Goal: Information Seeking & Learning: Learn about a topic

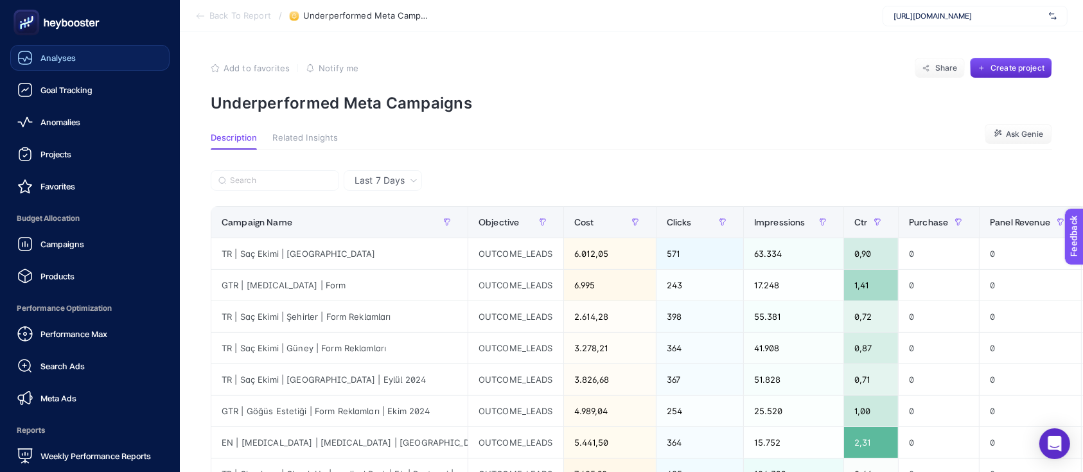
click at [48, 62] on span "Analyses" at bounding box center [57, 58] width 35 height 10
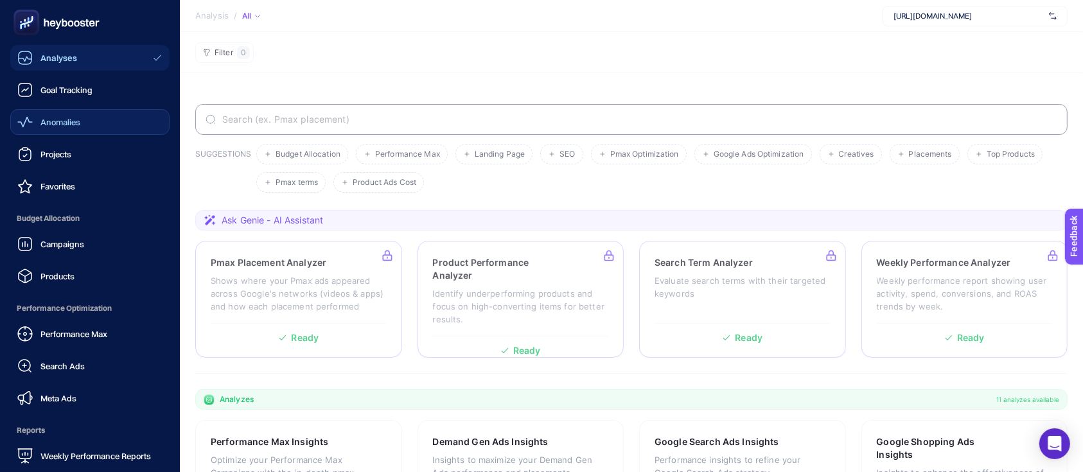
click at [57, 119] on span "Anomalies" at bounding box center [60, 122] width 40 height 10
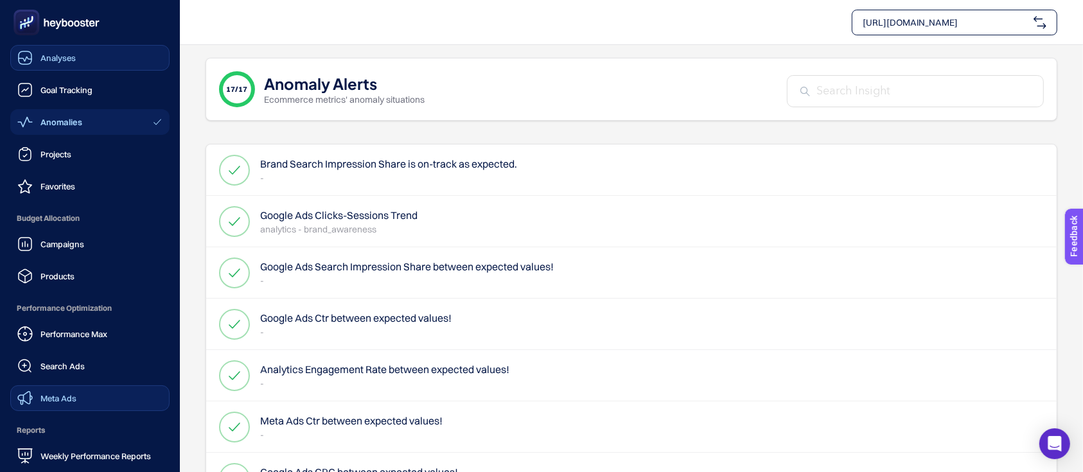
click at [79, 392] on link "Meta Ads" at bounding box center [89, 398] width 159 height 26
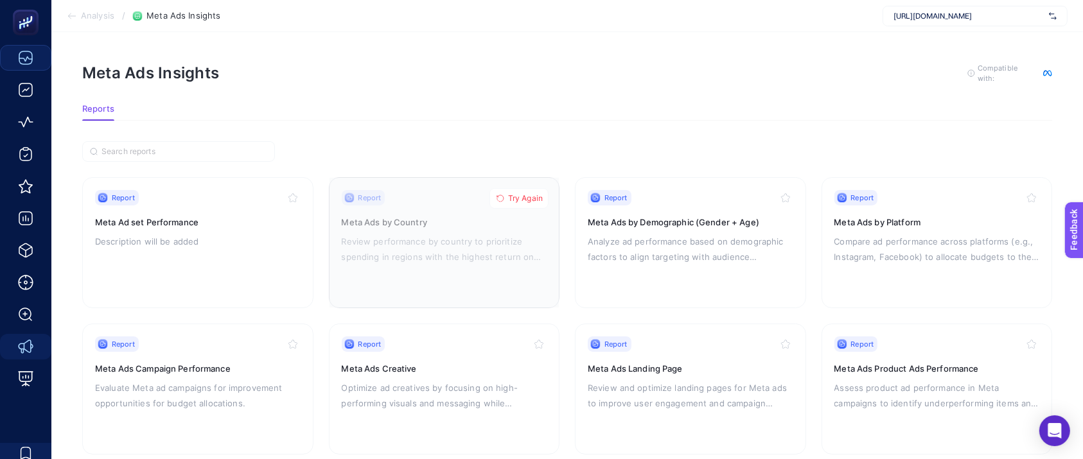
click at [521, 197] on span "Try Again" at bounding box center [525, 198] width 35 height 10
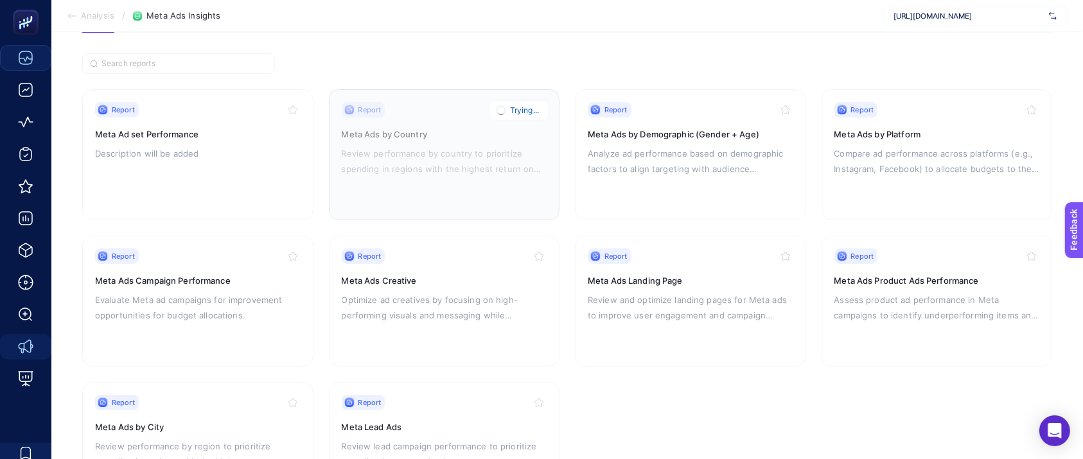
scroll to position [171, 0]
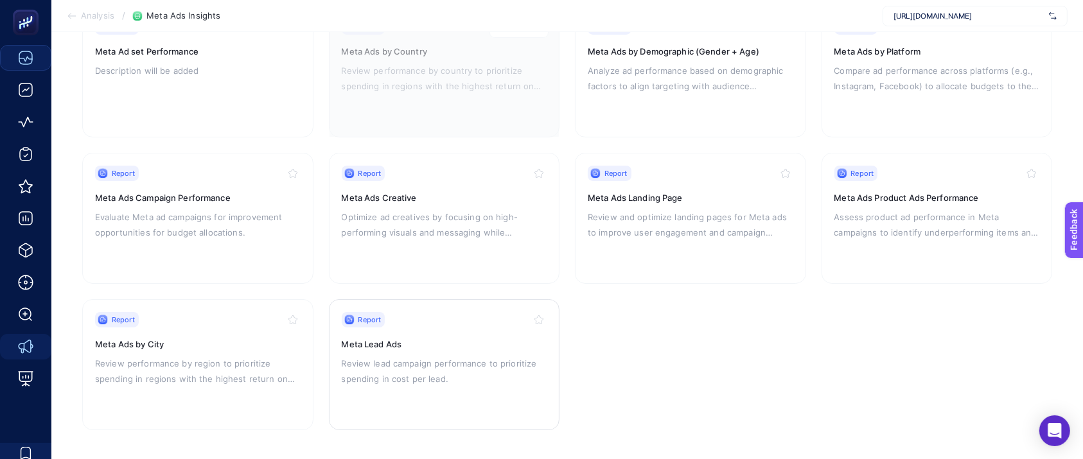
click at [367, 348] on div "Report Meta Lead Ads Review lead campaign performance to prioritize spending in…" at bounding box center [445, 364] width 206 height 105
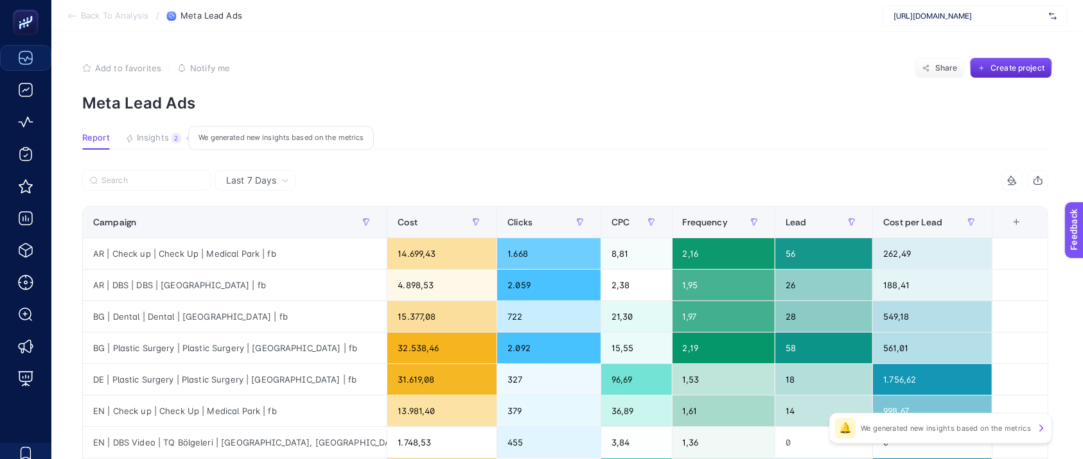
click at [139, 137] on span "Insights" at bounding box center [153, 138] width 32 height 10
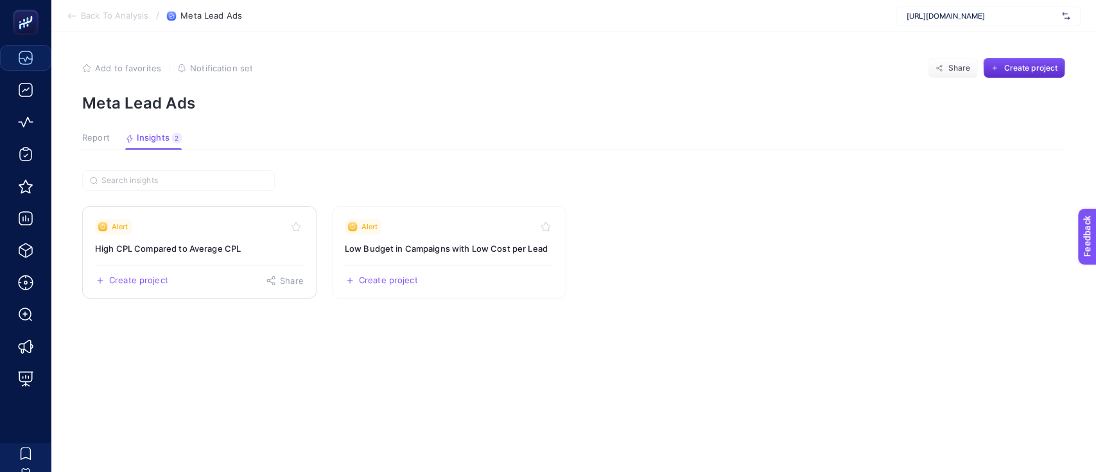
click at [194, 249] on h3 "High CPL Compared to Average CPL" at bounding box center [199, 248] width 209 height 13
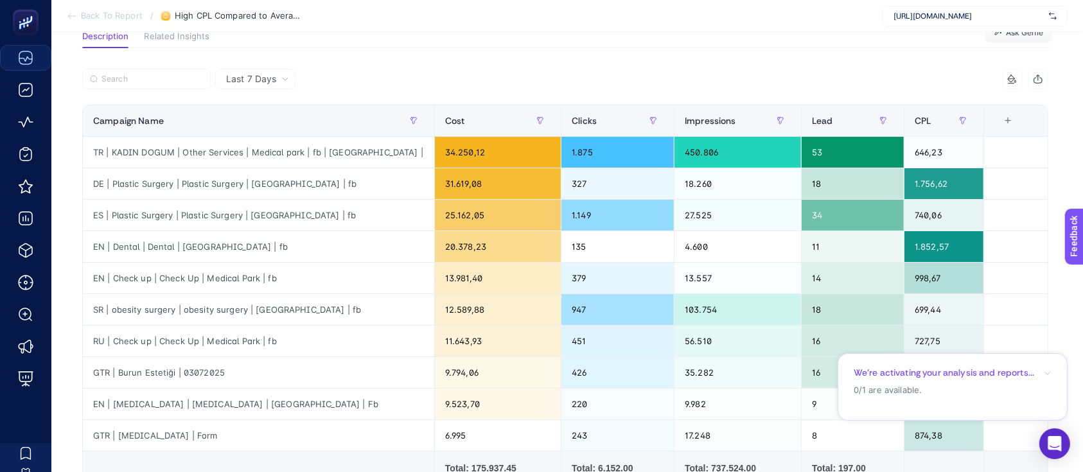
scroll to position [100, 0]
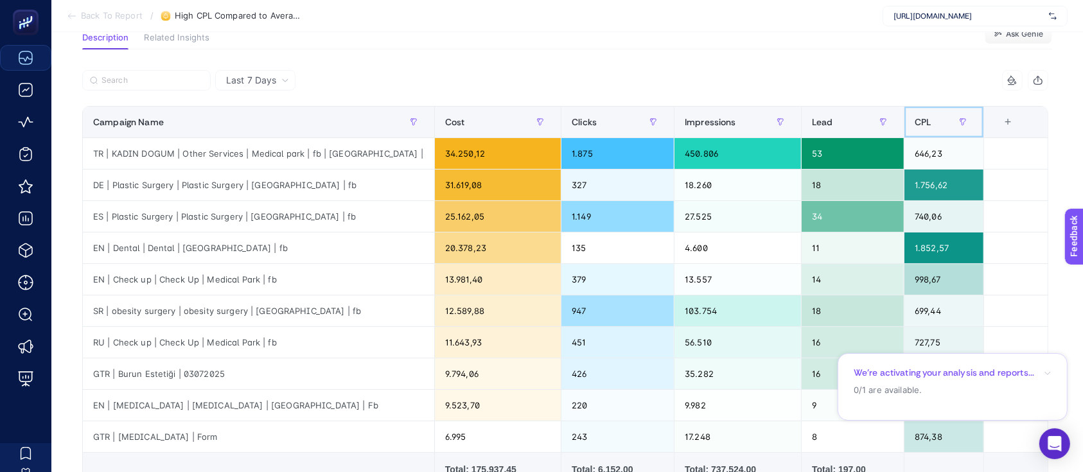
click at [925, 128] on div "CPL" at bounding box center [944, 122] width 58 height 21
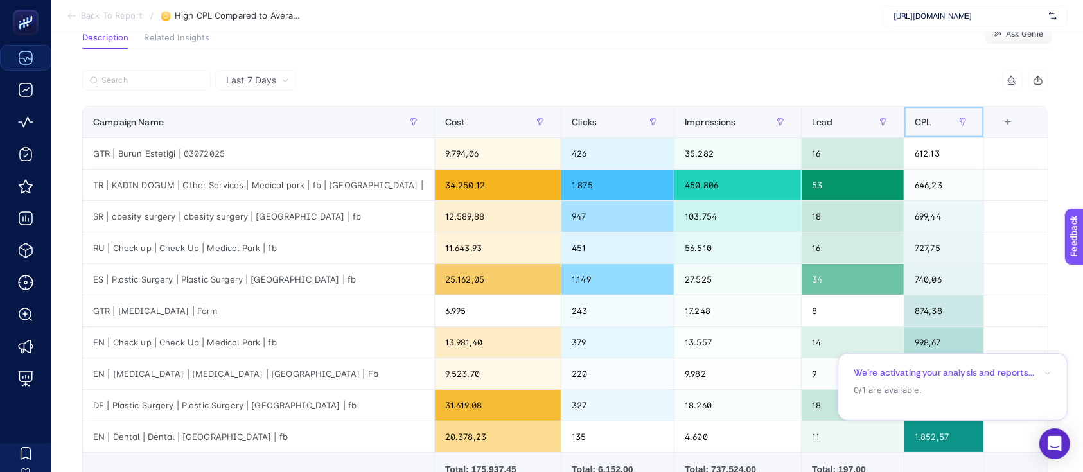
click at [925, 128] on div "CPL" at bounding box center [944, 122] width 58 height 21
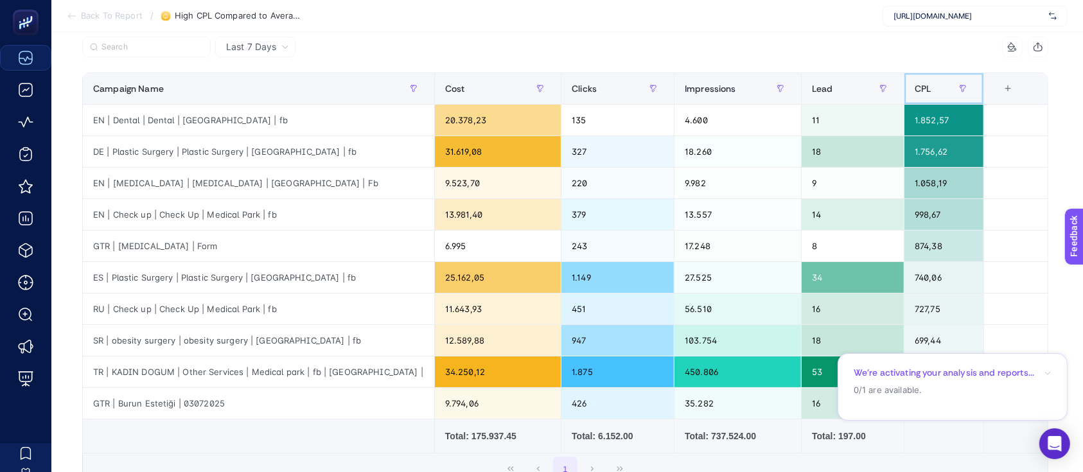
scroll to position [113, 0]
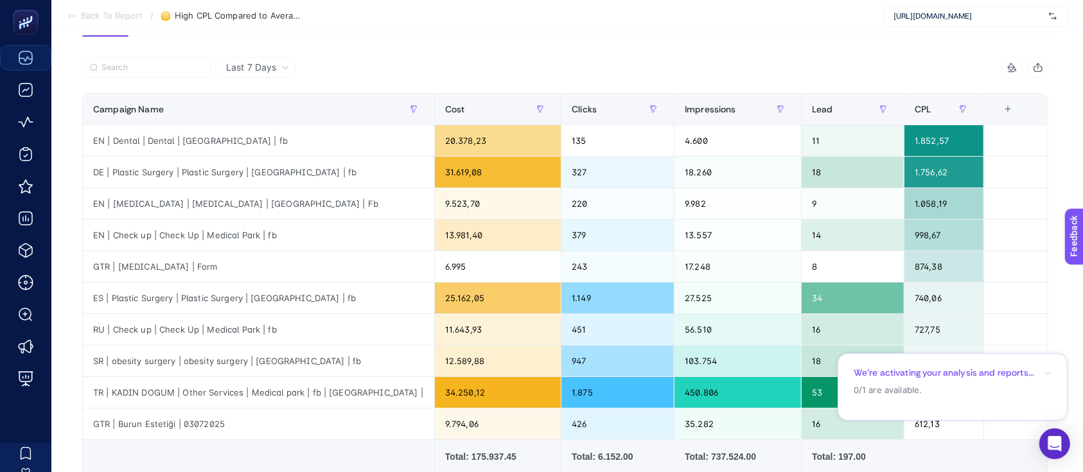
click at [1044, 68] on button "button" at bounding box center [1038, 67] width 21 height 21
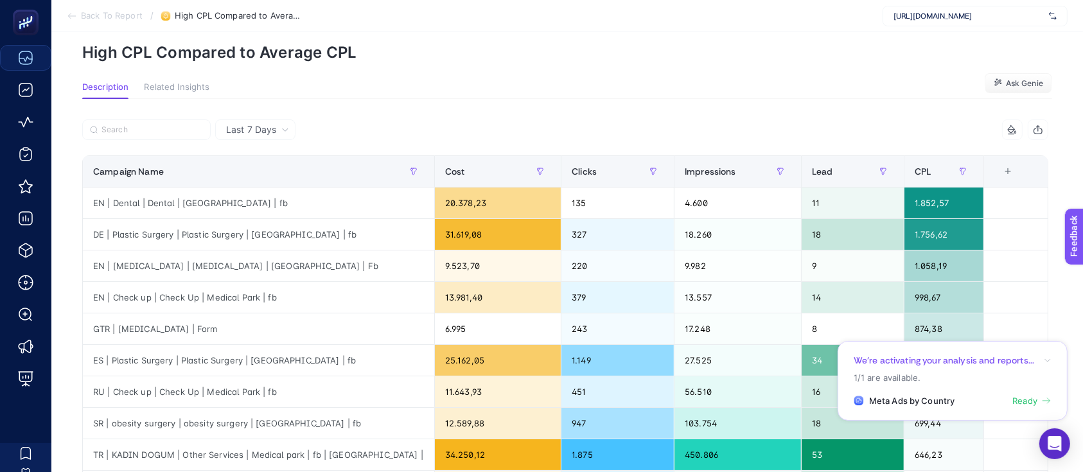
scroll to position [0, 0]
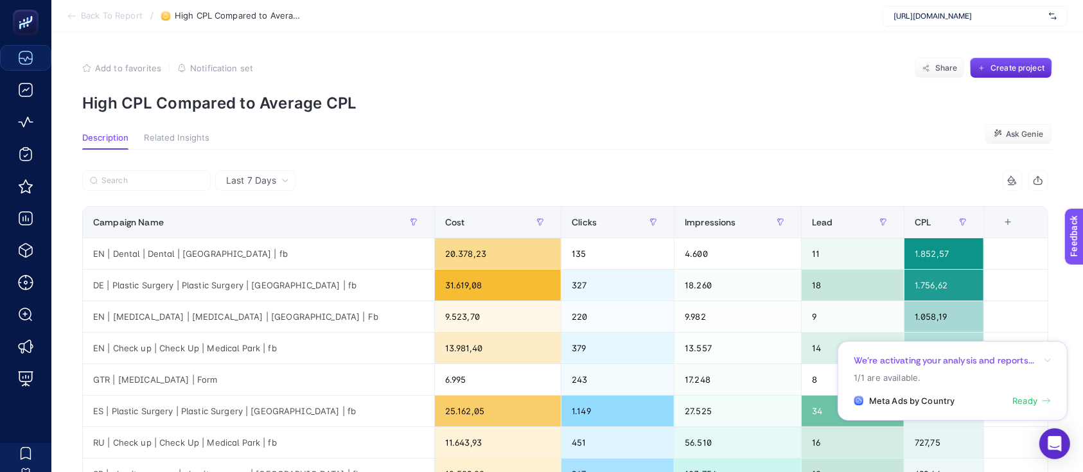
click at [94, 17] on span "Back To Report" at bounding box center [112, 16] width 62 height 10
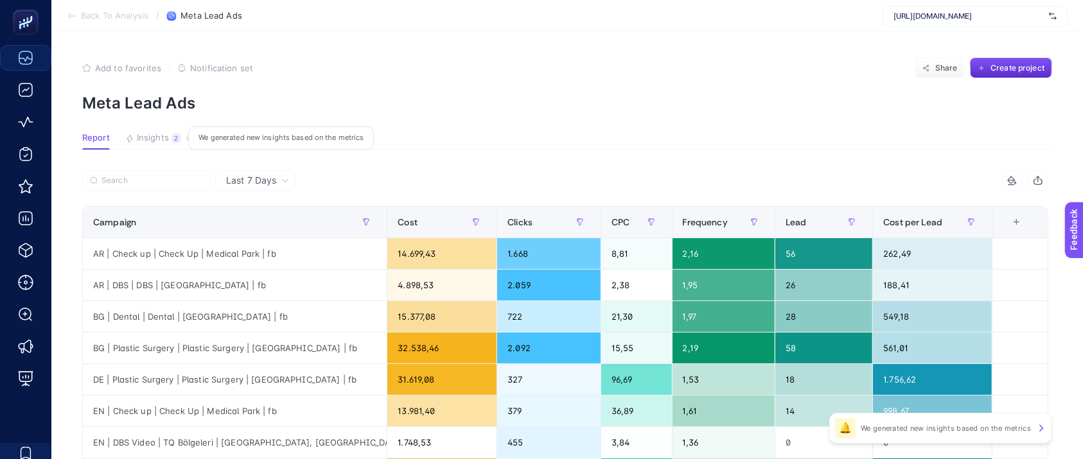
click at [160, 139] on span "Insights" at bounding box center [153, 138] width 32 height 10
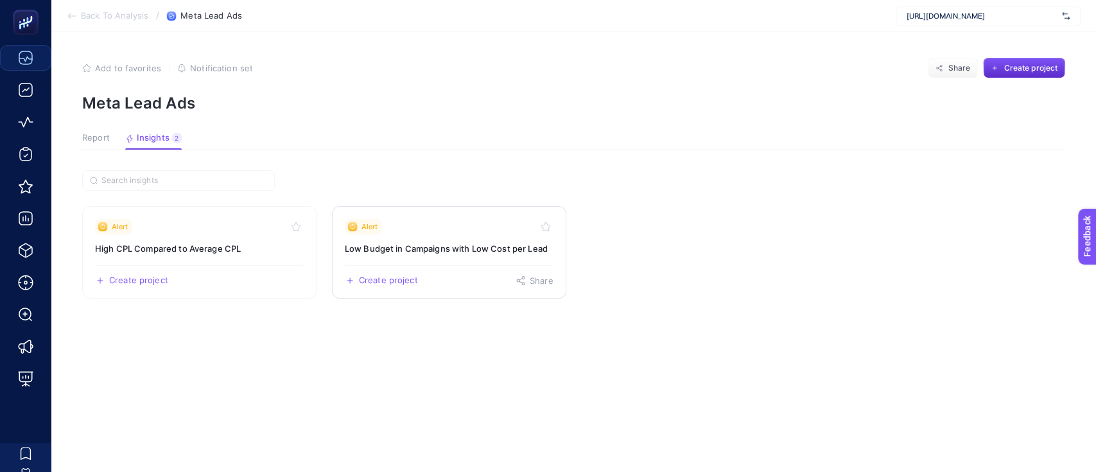
click at [410, 247] on h3 "Low Budget in Campaigns with Low Cost per Lead" at bounding box center [449, 248] width 209 height 13
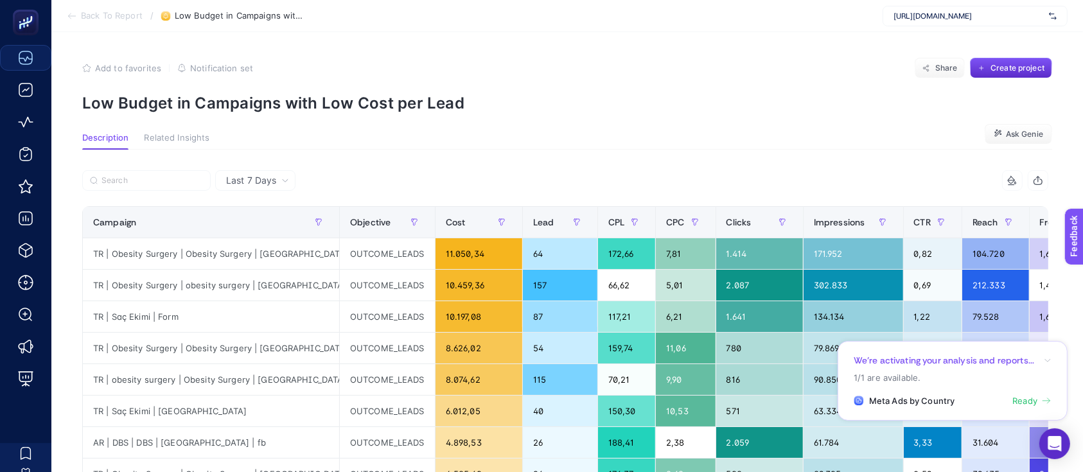
click at [311, 100] on p "Low Budget in Campaigns with Low Cost per Lead" at bounding box center [567, 103] width 970 height 19
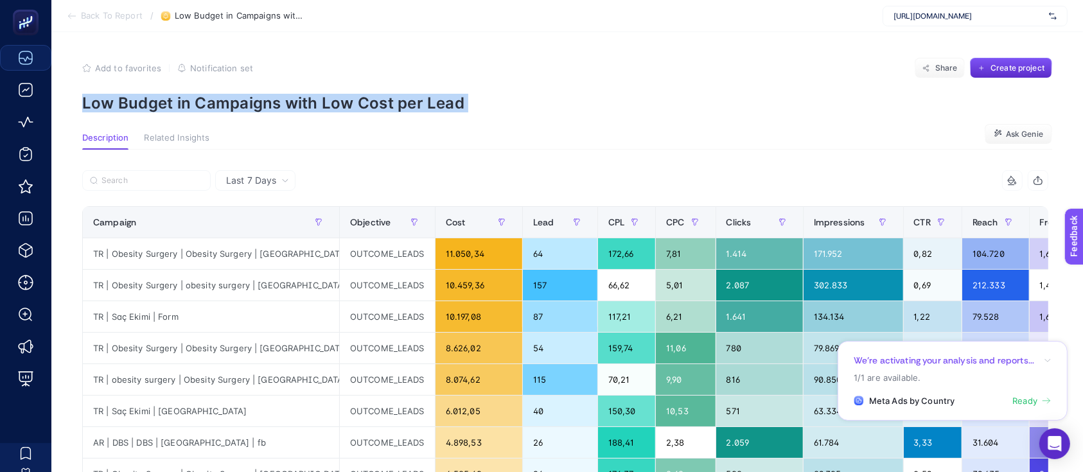
click at [311, 100] on p "Low Budget in Campaigns with Low Cost per Lead" at bounding box center [567, 103] width 970 height 19
copy article "Low Budget in Campaigns with Low Cost per Lead"
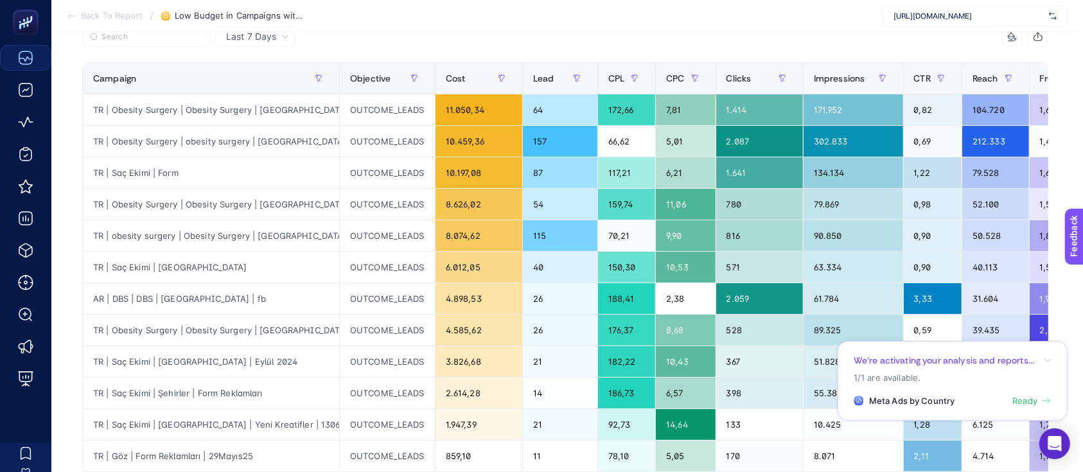
scroll to position [171, 0]
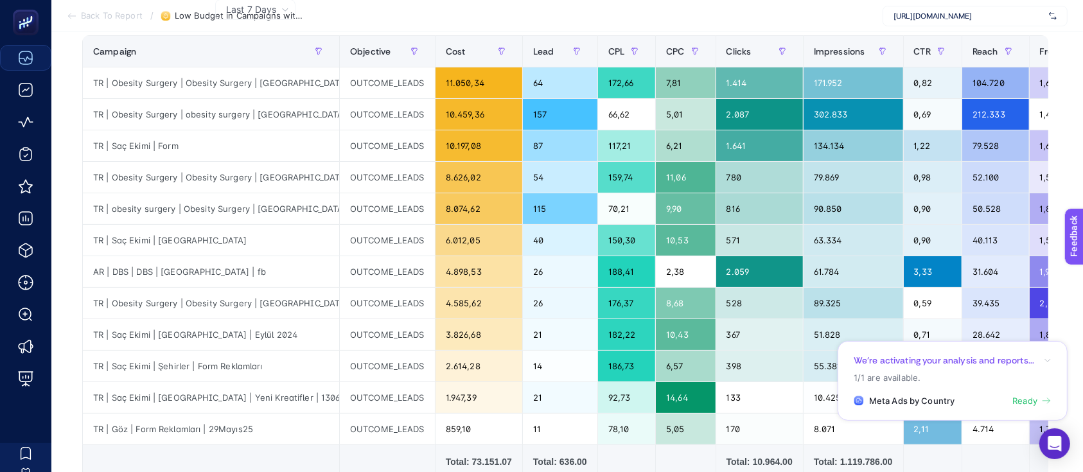
click at [134, 18] on span "Back To Report" at bounding box center [112, 16] width 62 height 10
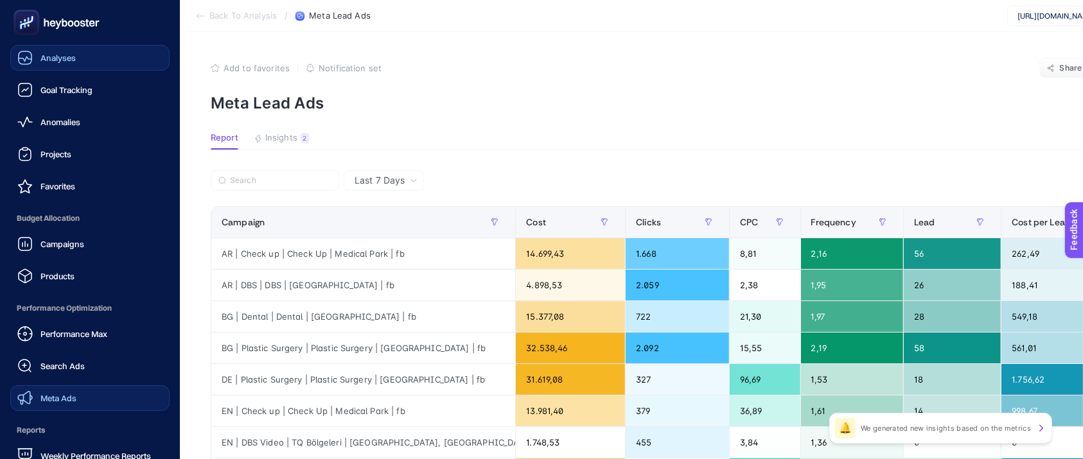
click at [66, 398] on span "Meta Ads" at bounding box center [58, 398] width 36 height 10
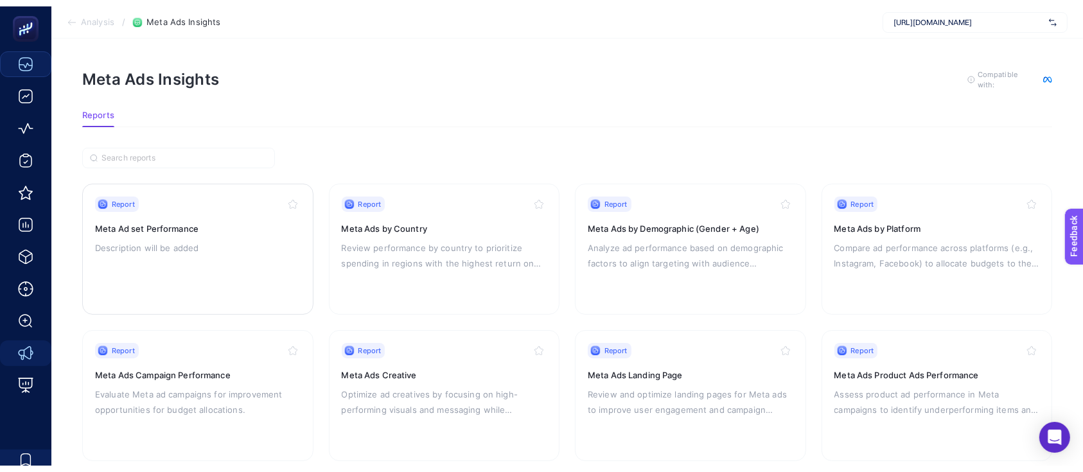
scroll to position [85, 0]
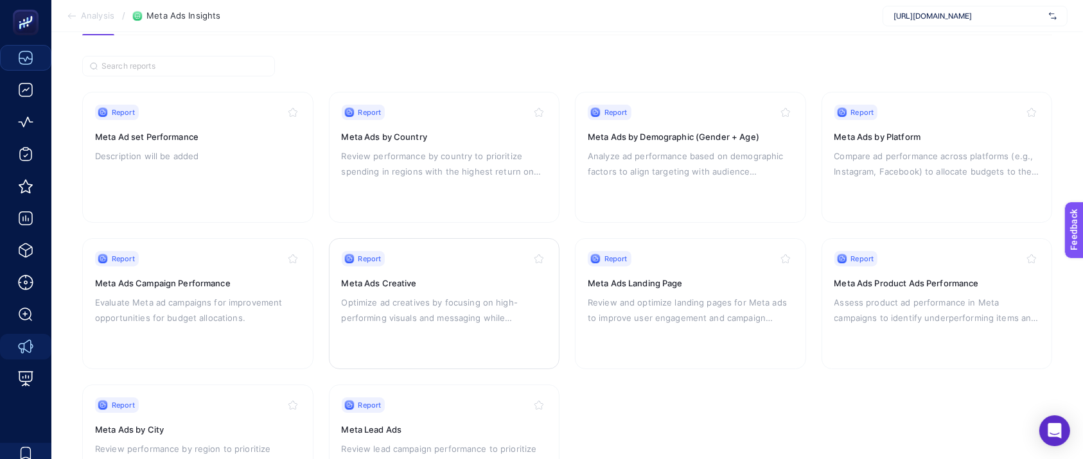
click at [466, 284] on h3 "Meta Ads Creative" at bounding box center [445, 283] width 206 height 13
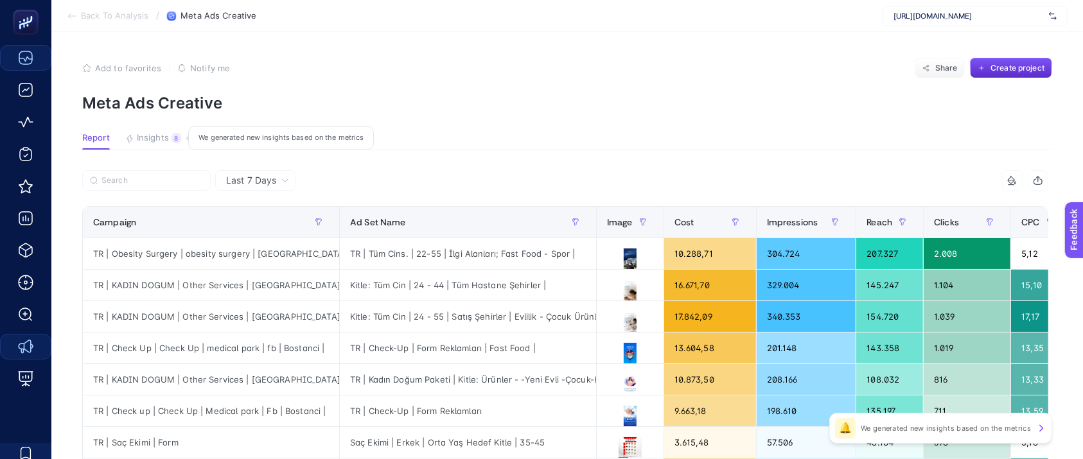
click at [159, 140] on span "Insights" at bounding box center [153, 138] width 32 height 10
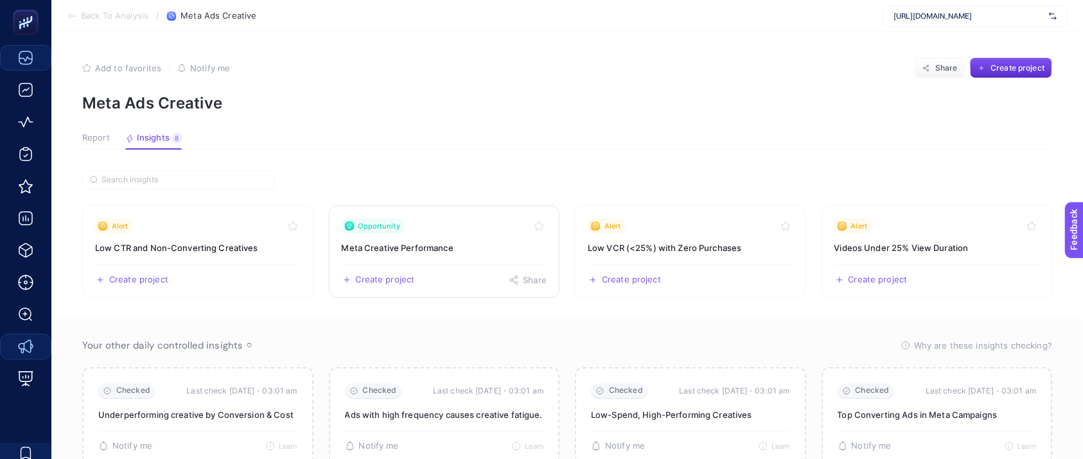
click at [437, 245] on h3 "Meta Creative Performance" at bounding box center [445, 248] width 206 height 13
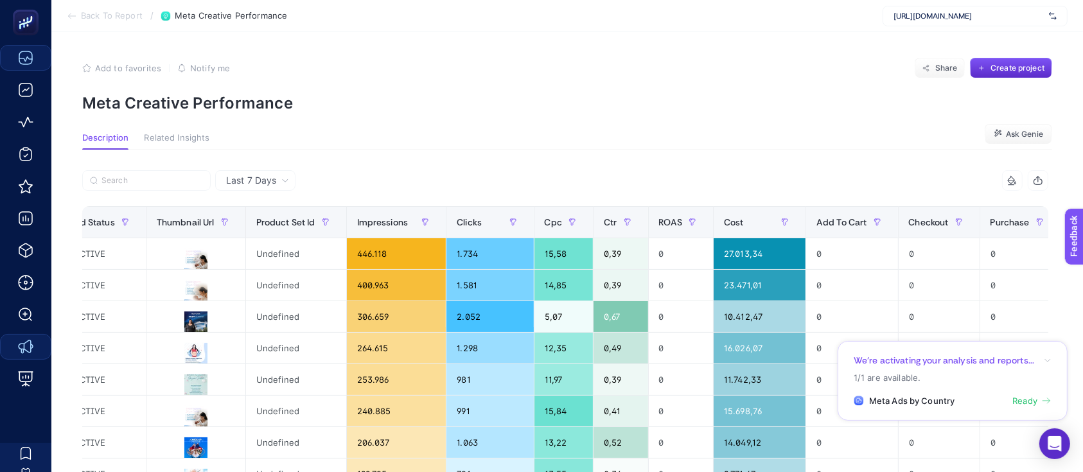
scroll to position [0, 881]
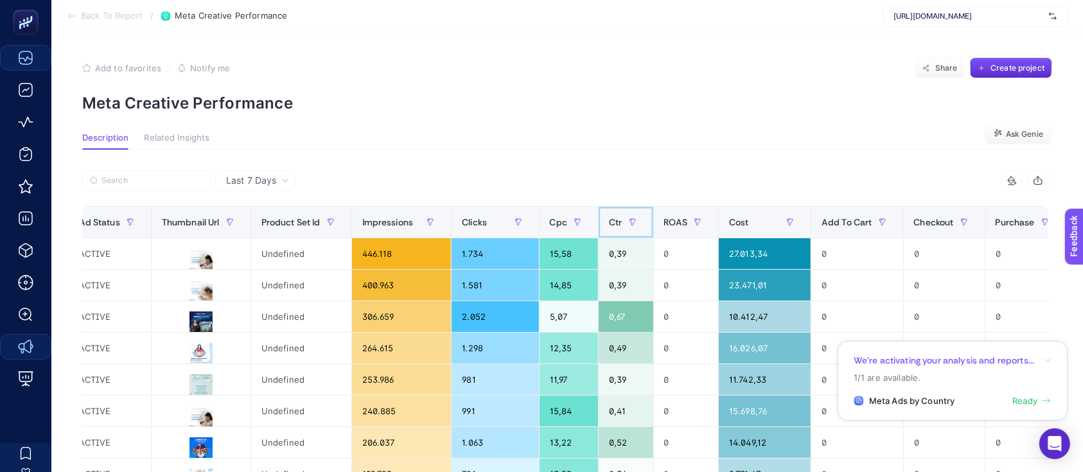
click at [609, 224] on span "Ctr" at bounding box center [615, 222] width 13 height 10
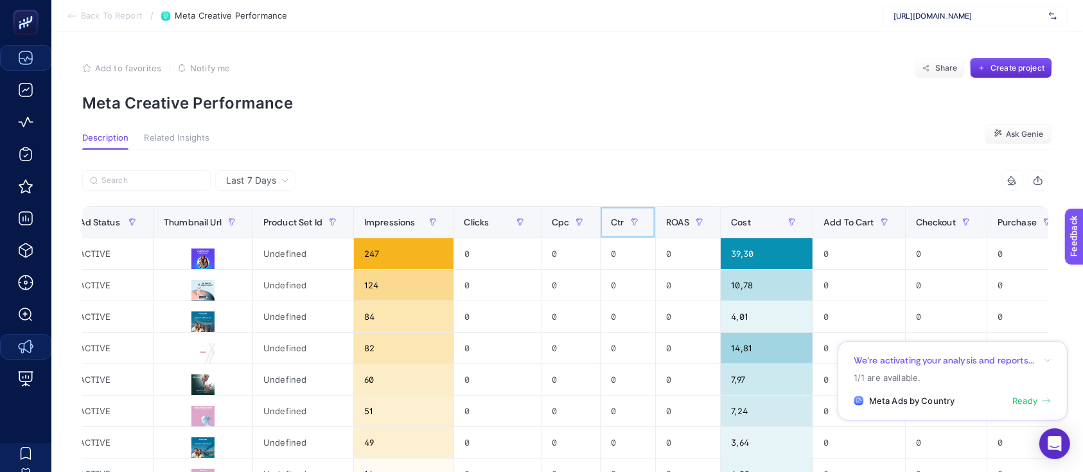
click at [611, 224] on span "Ctr" at bounding box center [617, 222] width 13 height 10
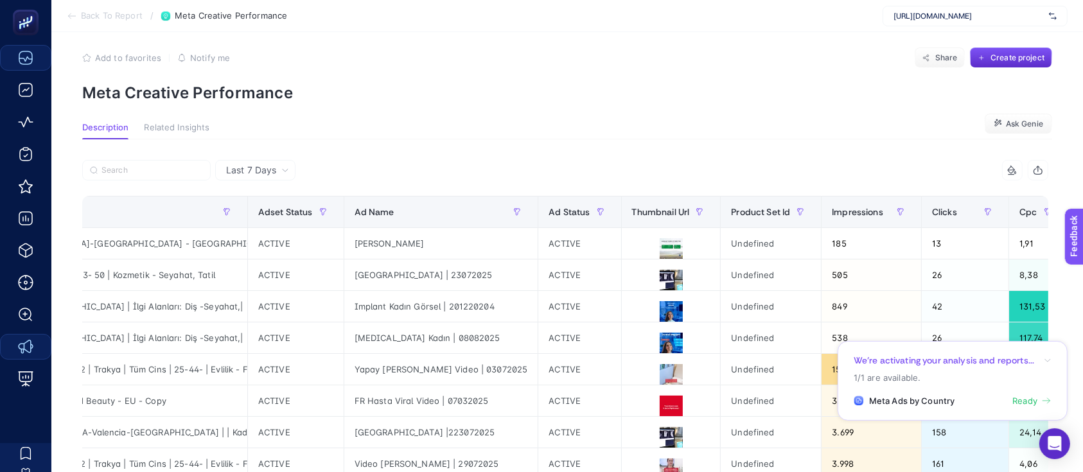
scroll to position [0, 351]
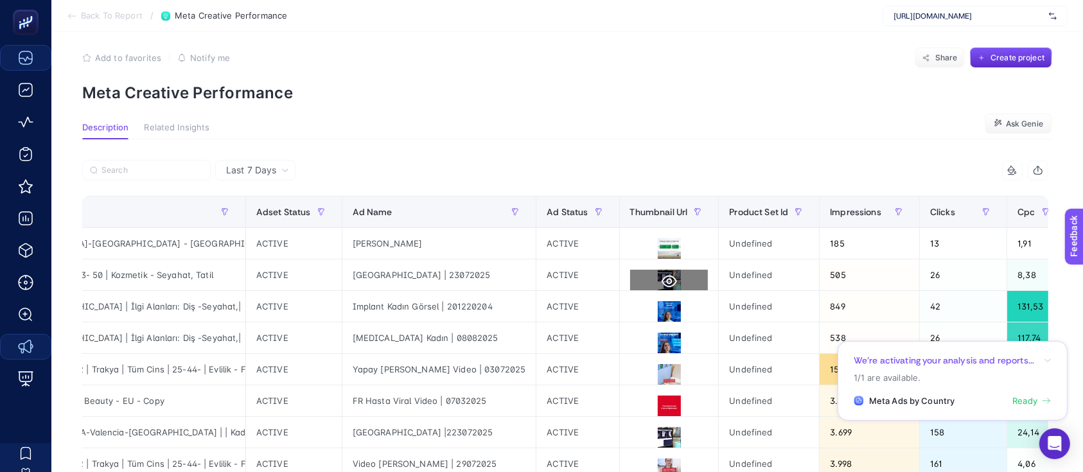
click at [645, 272] on button at bounding box center [669, 281] width 78 height 23
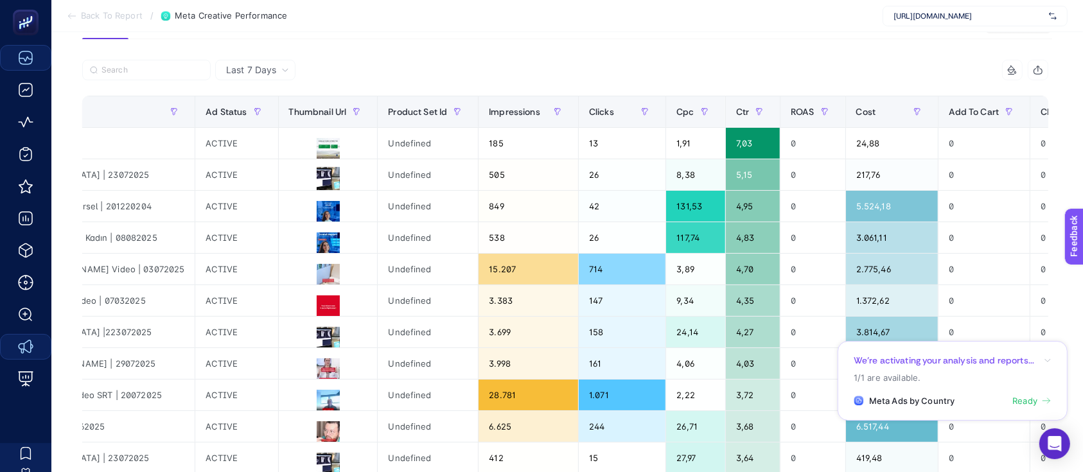
scroll to position [0, 693]
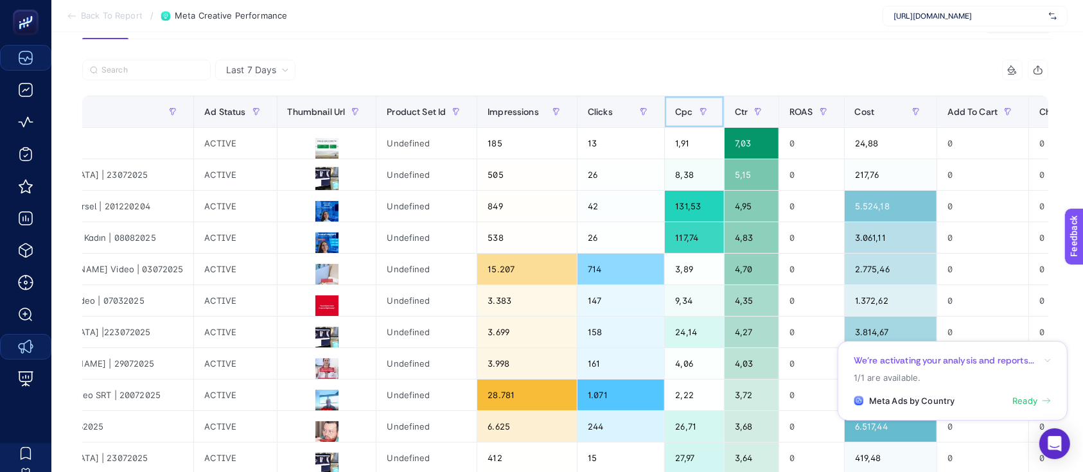
click at [675, 109] on span "Cpc" at bounding box center [683, 112] width 17 height 10
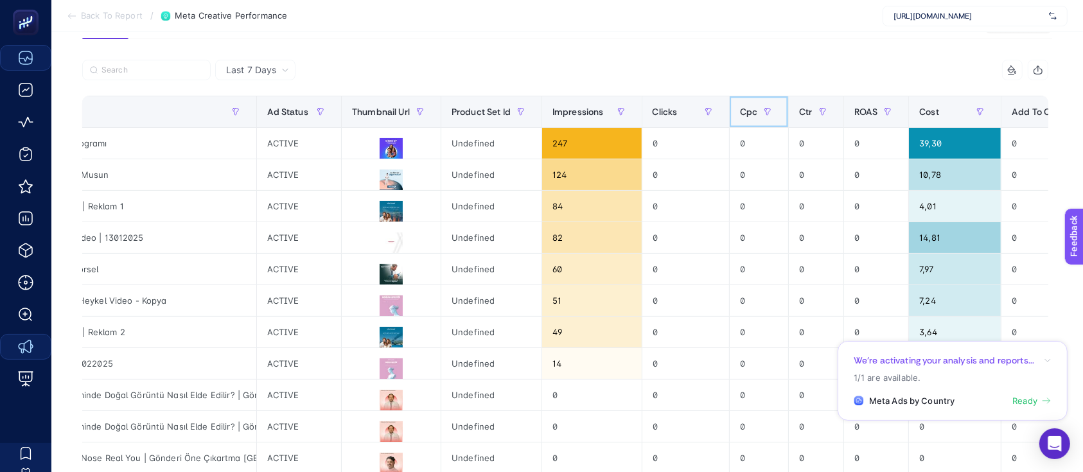
click at [741, 97] on th "Cpc" at bounding box center [759, 111] width 59 height 31
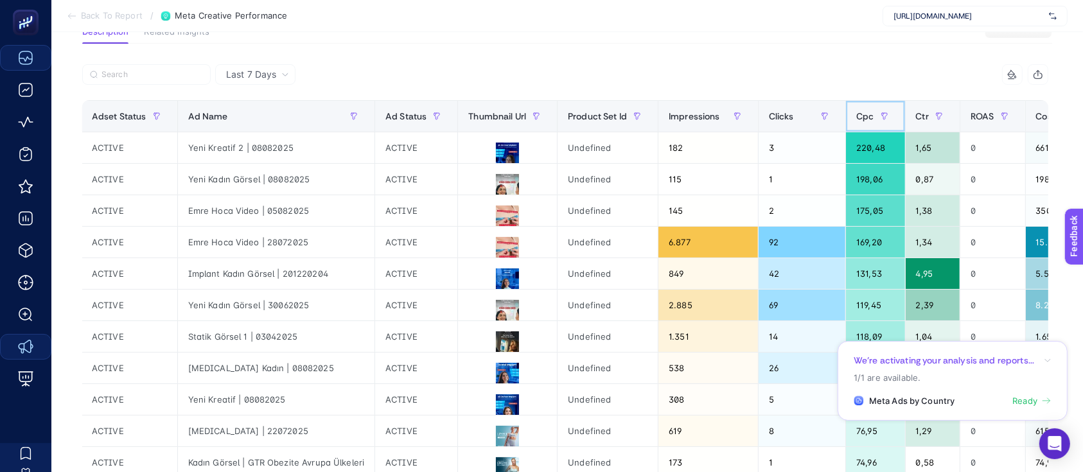
scroll to position [0, 645]
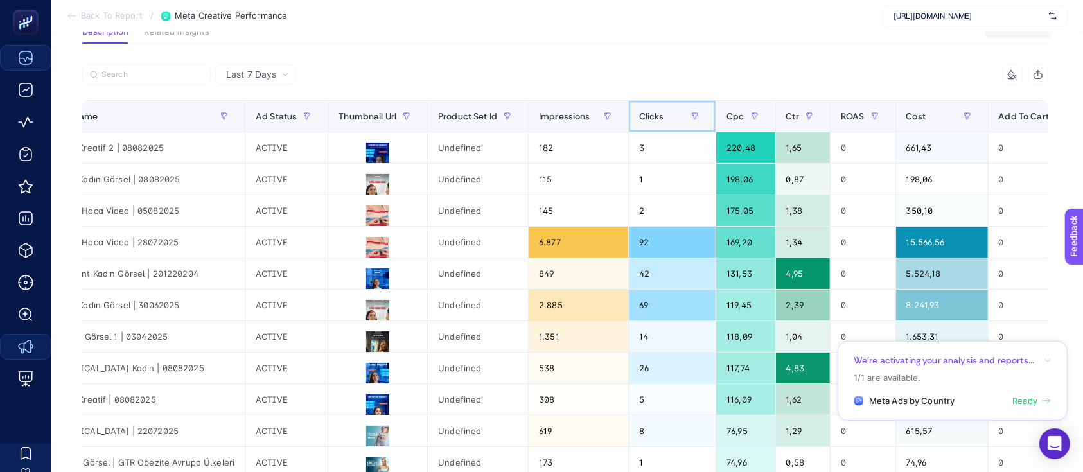
click at [640, 113] on span "Clicks" at bounding box center [651, 116] width 25 height 10
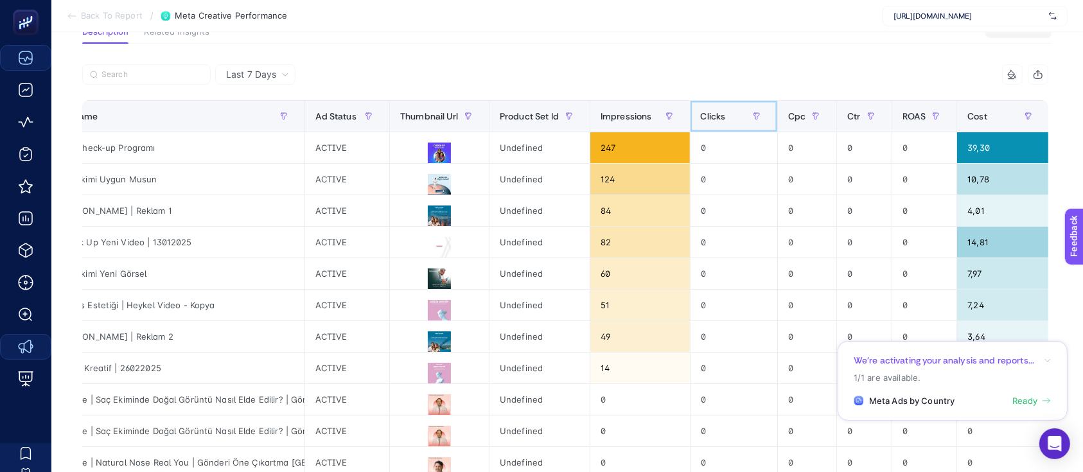
click at [717, 105] on th "Clicks" at bounding box center [733, 116] width 87 height 31
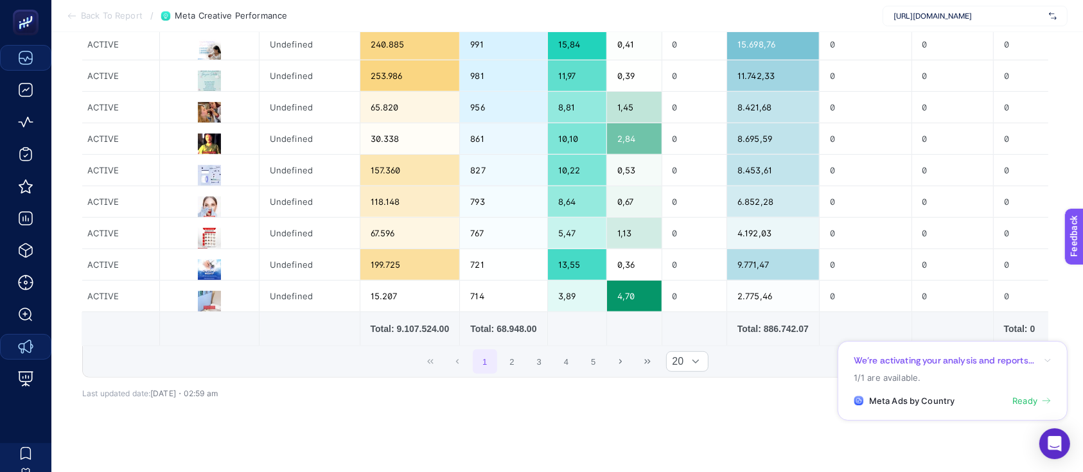
scroll to position [591, 0]
